Goal: Information Seeking & Learning: Understand process/instructions

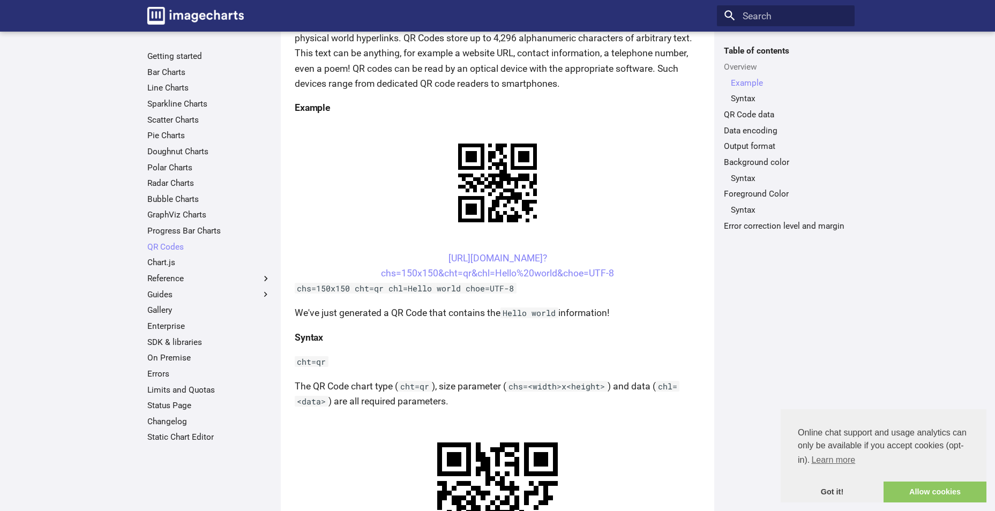
scroll to position [322, 0]
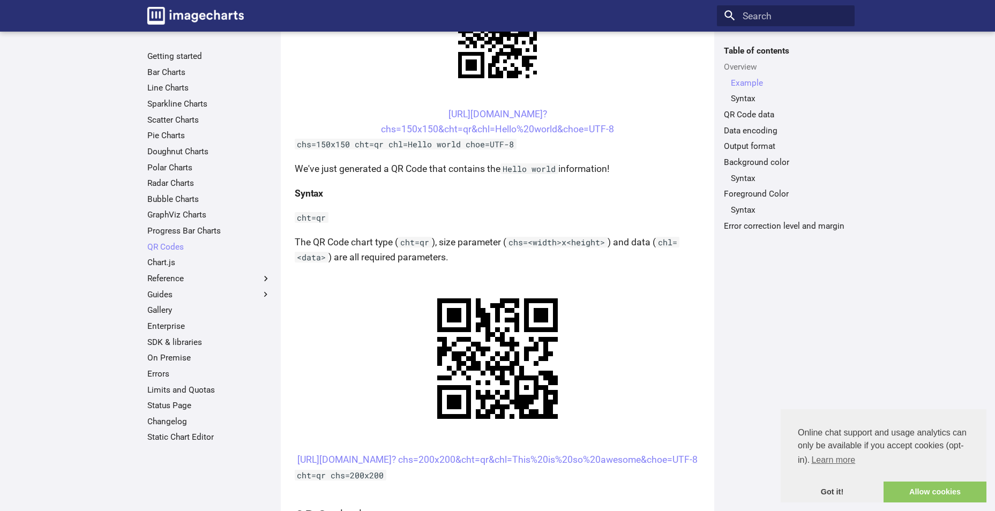
drag, startPoint x: 653, startPoint y: 225, endPoint x: 408, endPoint y: 206, distance: 246.2
click at [408, 452] on center "[URL][DOMAIN_NAME]? chs=200x200&cht=qr&chl=This%20is%20so%20awesome&choe=UTF-8" at bounding box center [498, 459] width 406 height 15
drag, startPoint x: 408, startPoint y: 197, endPoint x: 427, endPoint y: 226, distance: 34.0
click at [427, 452] on center "[URL][DOMAIN_NAME]? chs=200x200&cht=qr&chl=This%20is%20so%20awesome&choe=UTF-8" at bounding box center [498, 459] width 406 height 15
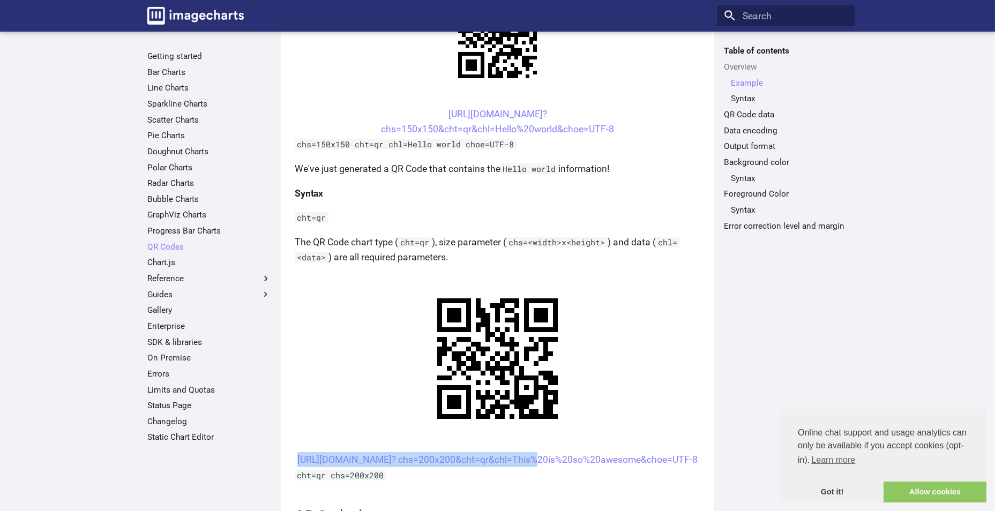
copy link "[URL][DOMAIN_NAME]? chs=200x200&cht="
drag, startPoint x: 652, startPoint y: 220, endPoint x: 433, endPoint y: 212, distance: 219.4
click at [433, 452] on center "[URL][DOMAIN_NAME]? chs=200x200&cht=qr&chl=This%20is%20so%20awesome&choe=UTF-8" at bounding box center [498, 459] width 406 height 15
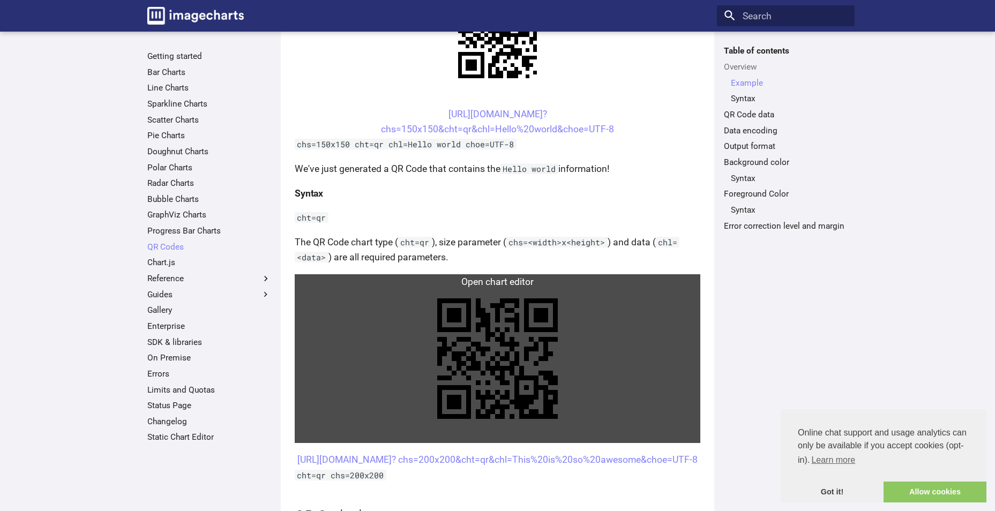
click at [468, 274] on link at bounding box center [498, 358] width 406 height 169
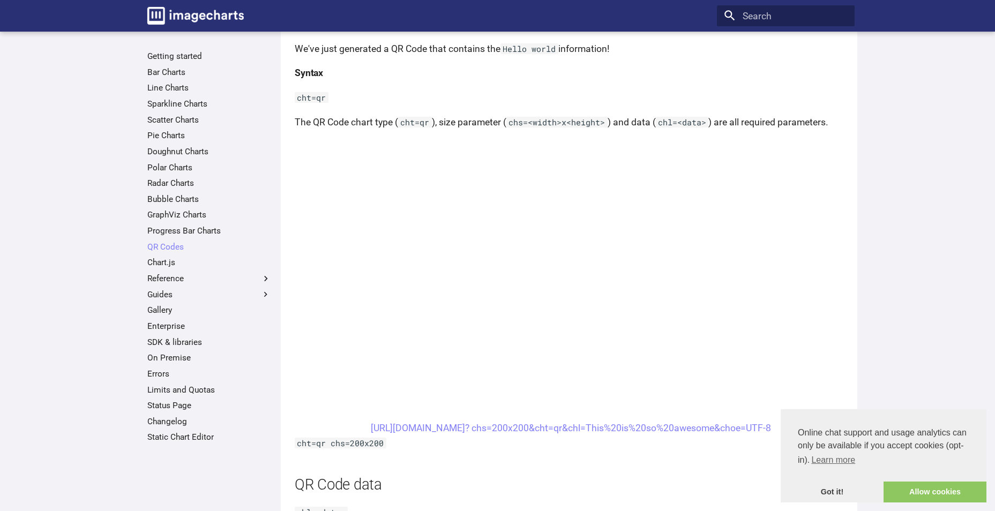
scroll to position [429, 0]
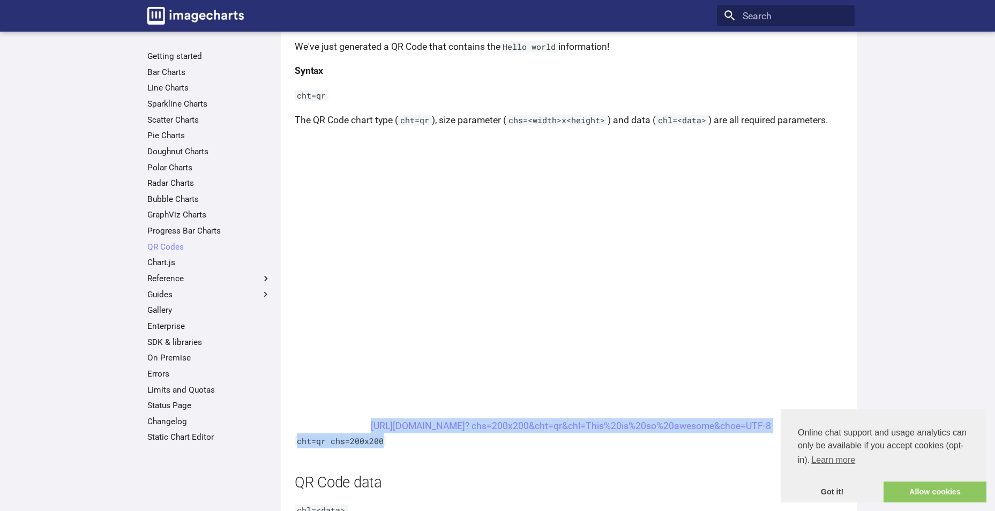
drag, startPoint x: 348, startPoint y: 324, endPoint x: 524, endPoint y: 339, distance: 175.9
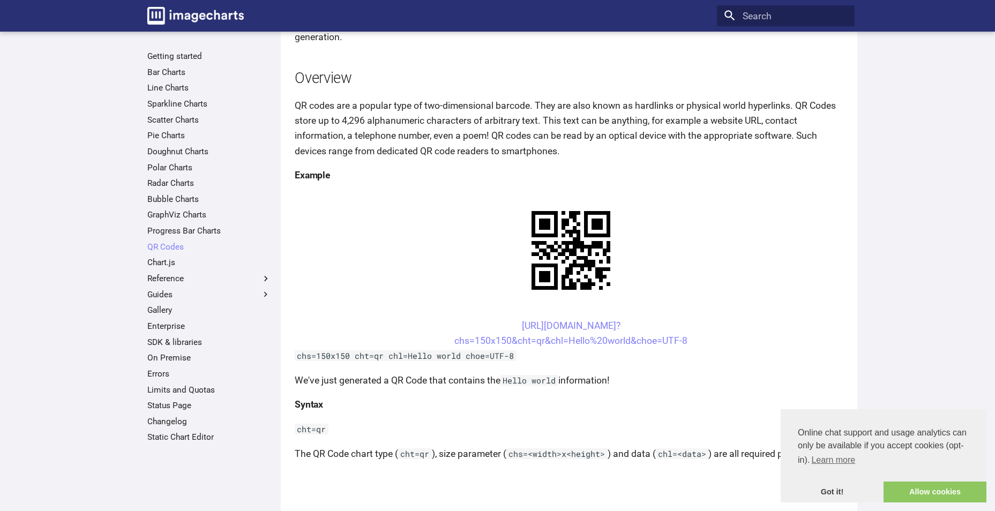
scroll to position [107, 0]
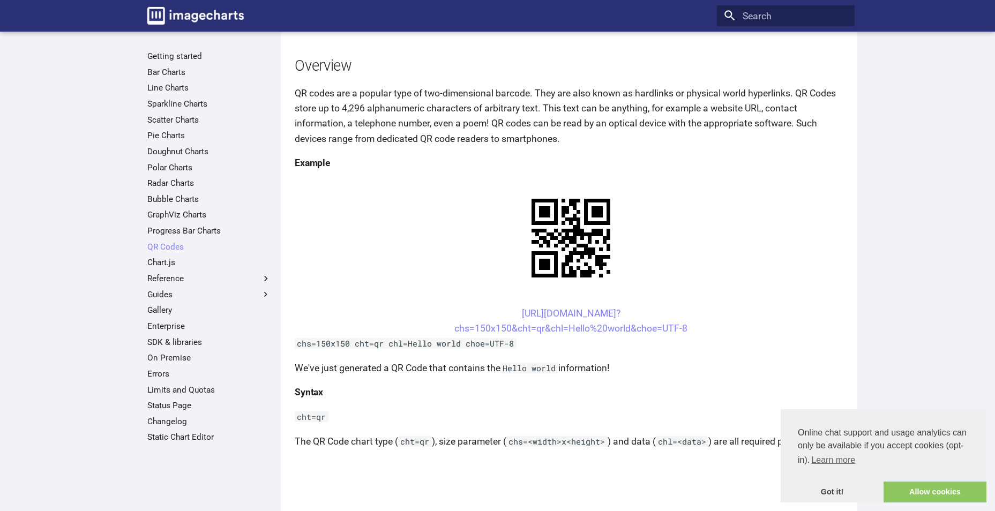
drag, startPoint x: 494, startPoint y: 206, endPoint x: 698, endPoint y: 221, distance: 204.7
click at [698, 306] on center "[URL][DOMAIN_NAME]? chs=150x150&cht=qr&chl=Hello%20world&choe=UTF-8" at bounding box center [571, 321] width 553 height 30
copy link "[URL][DOMAIN_NAME]? chs=150x150&cht=qr&chl=Hello%20world&choe=UTF-8"
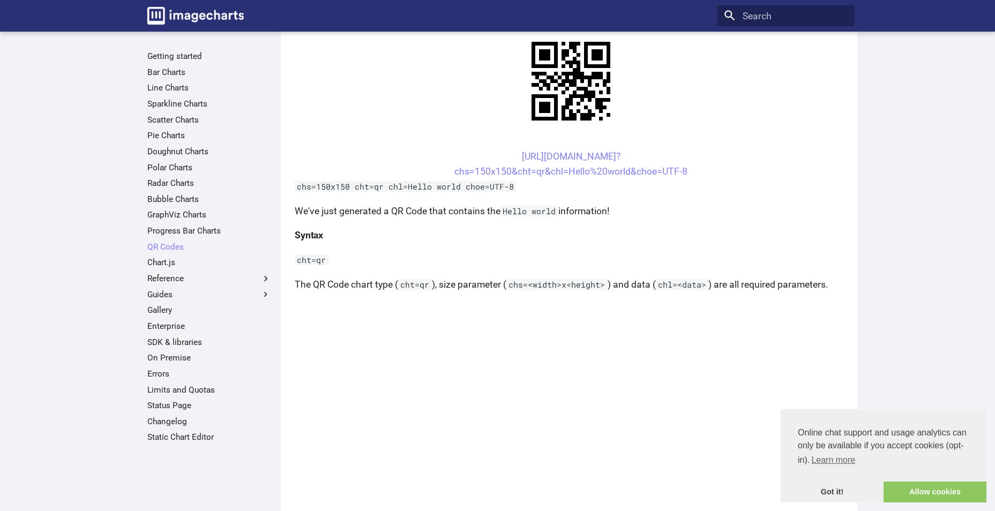
scroll to position [268, 0]
